Goal: Task Accomplishment & Management: Manage account settings

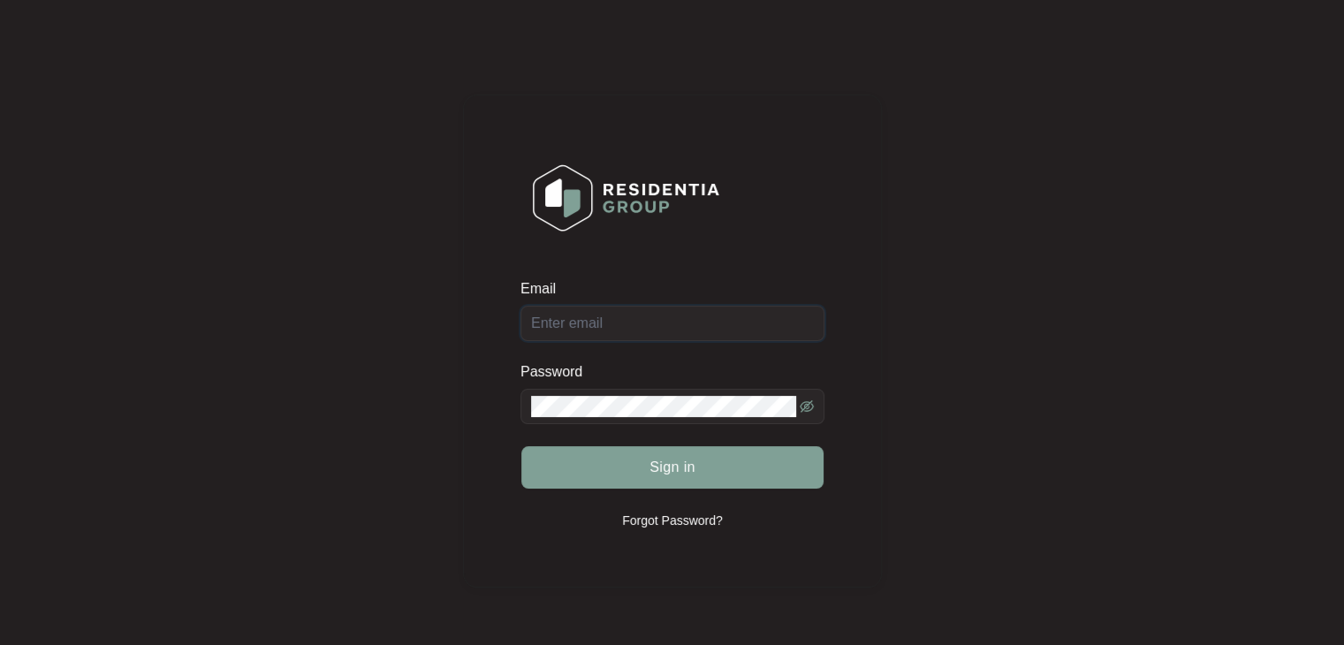
click at [602, 322] on input "Email" at bounding box center [673, 323] width 304 height 35
type input "[PERSON_NAME][EMAIL_ADDRESS][DOMAIN_NAME]"
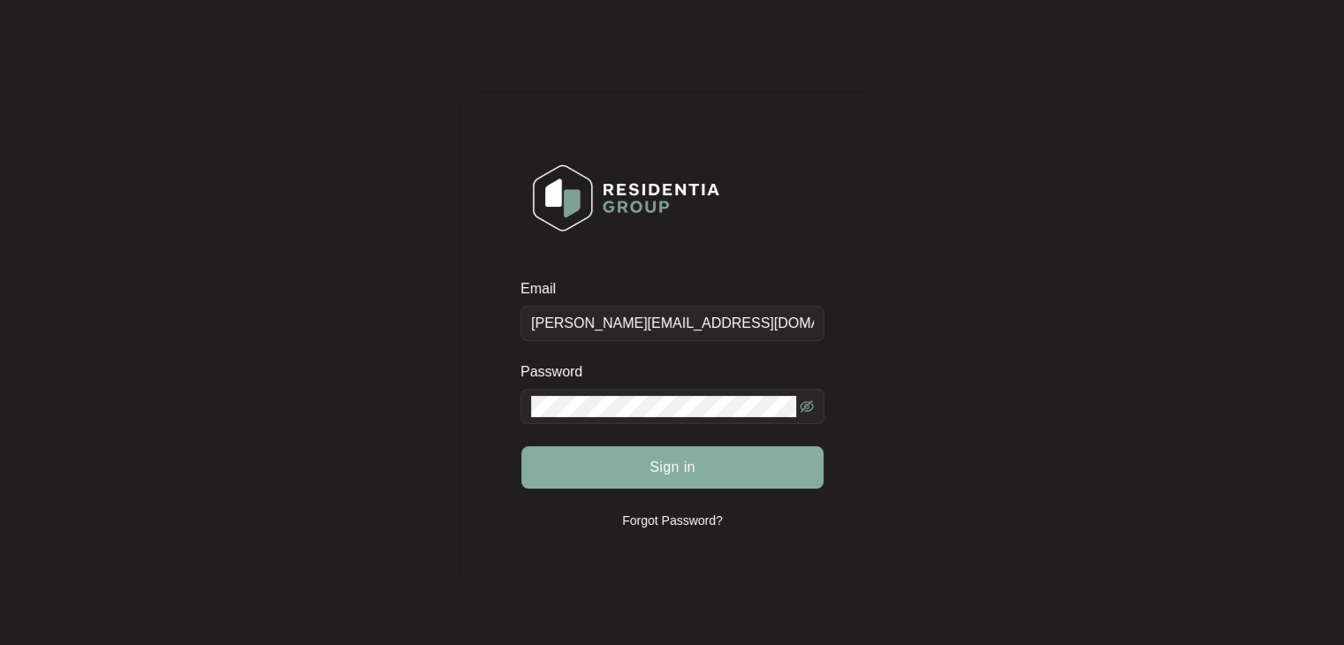
click at [671, 466] on span "Sign in" at bounding box center [673, 467] width 46 height 21
click at [806, 407] on icon "eye-invisible" at bounding box center [807, 407] width 14 height 14
click at [675, 469] on span "Sign in" at bounding box center [673, 467] width 46 height 21
